Goal: Task Accomplishment & Management: Use online tool/utility

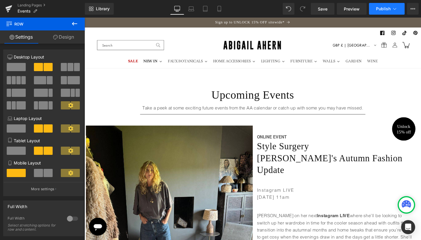
click at [384, 12] on button "Publish" at bounding box center [387, 9] width 36 height 12
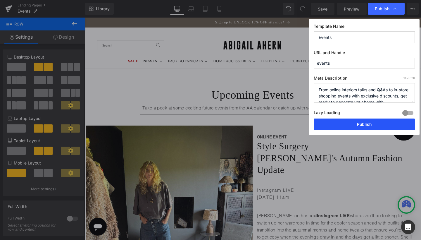
click at [351, 127] on button "Publish" at bounding box center [364, 124] width 101 height 12
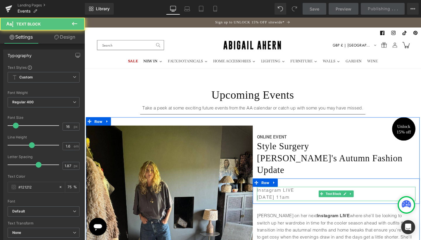
click at [290, 203] on p "[DATE] 11am" at bounding box center [349, 207] width 167 height 8
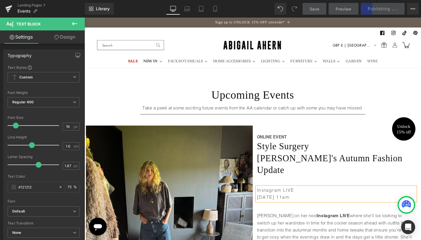
click at [299, 203] on p "[DATE] 11am" at bounding box center [349, 207] width 167 height 8
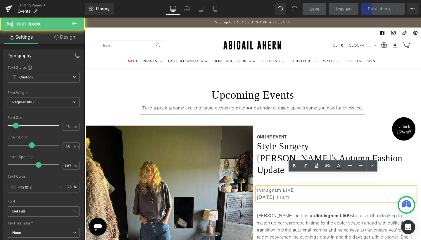
click at [299, 203] on p "[DATE] 11am" at bounding box center [349, 207] width 167 height 8
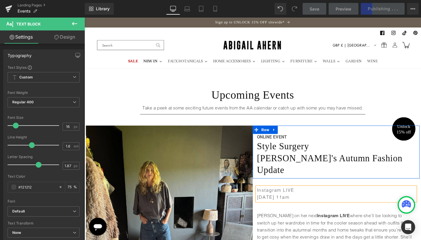
click at [377, 137] on div "ONLINE EVENT Text Block Style Surgery Heading [PERSON_NAME]'s Autumn Fashion Up…" at bounding box center [348, 158] width 175 height 55
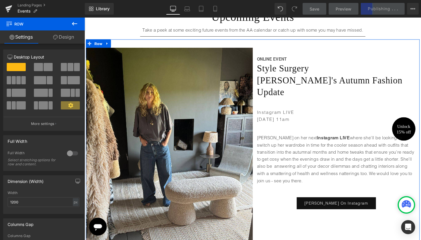
scroll to position [70, 0]
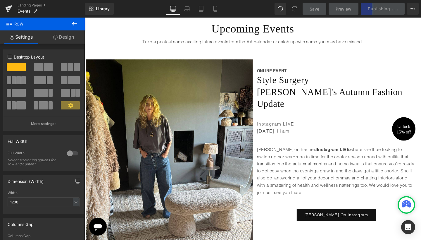
click at [315, 11] on span "Save" at bounding box center [315, 9] width 10 height 6
click at [311, 10] on span "Save" at bounding box center [315, 9] width 10 height 6
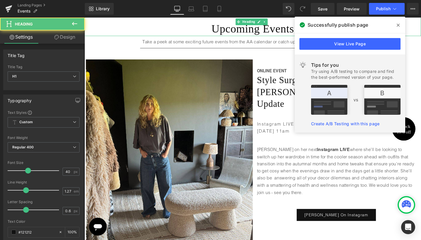
drag, startPoint x: 428, startPoint y: 29, endPoint x: 450, endPoint y: 36, distance: 23.5
click at [421, 29] on h1 "Upcoming Events" at bounding box center [262, 29] width 354 height 15
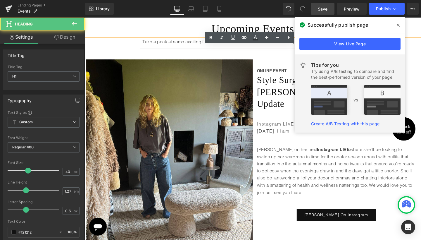
click at [321, 11] on span "Save" at bounding box center [323, 9] width 10 height 6
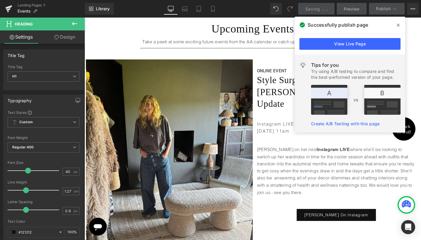
click at [399, 23] on icon at bounding box center [398, 25] width 3 height 5
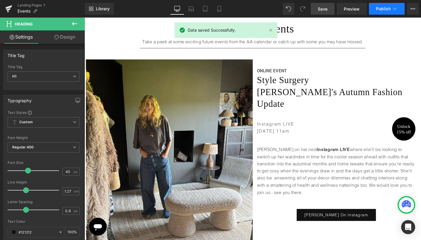
click at [384, 11] on span "Publish" at bounding box center [383, 8] width 15 height 5
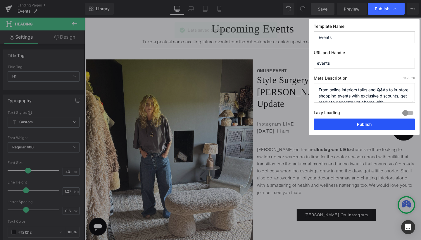
click at [348, 122] on button "Publish" at bounding box center [364, 124] width 101 height 12
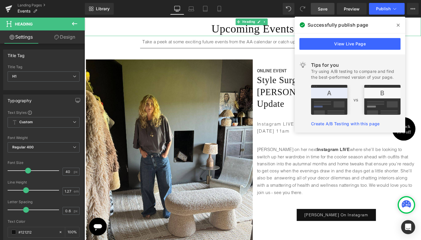
click at [196, 31] on h1 "Upcoming Events" at bounding box center [262, 29] width 354 height 15
